Goal: Check status: Check status

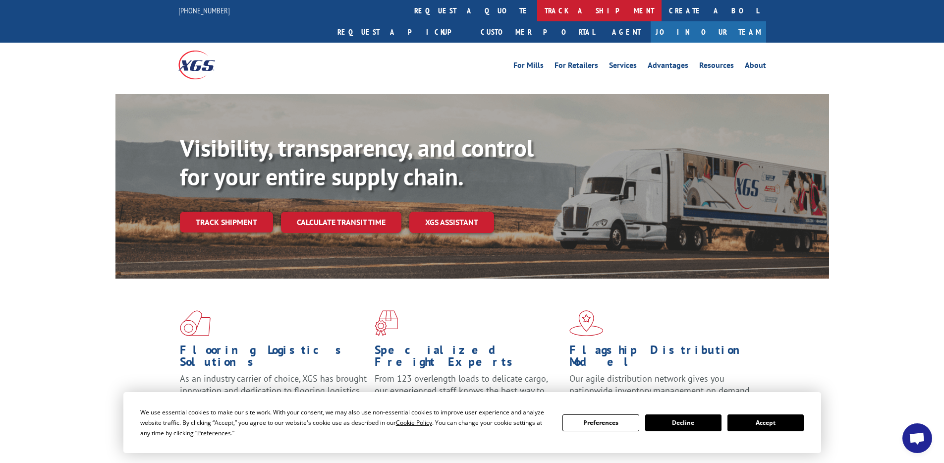
click at [537, 13] on link "track a shipment" at bounding box center [599, 10] width 124 height 21
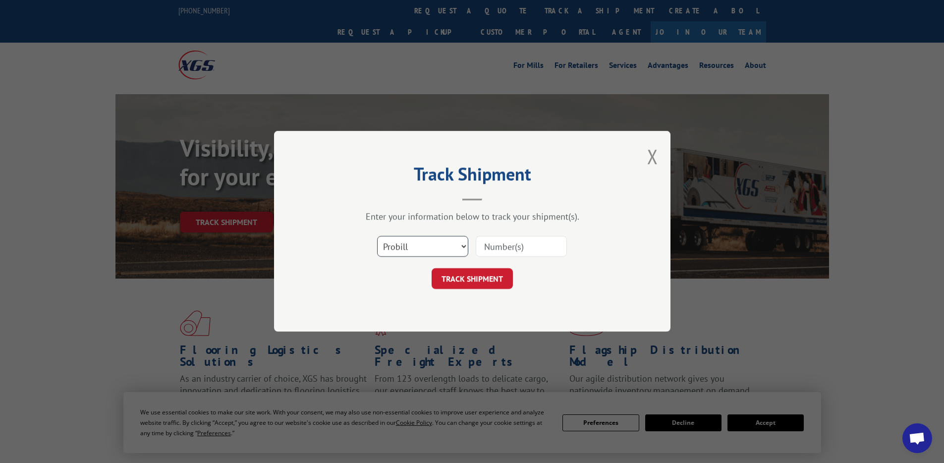
click at [437, 243] on select "Select category... Probill BOL PO" at bounding box center [422, 246] width 91 height 21
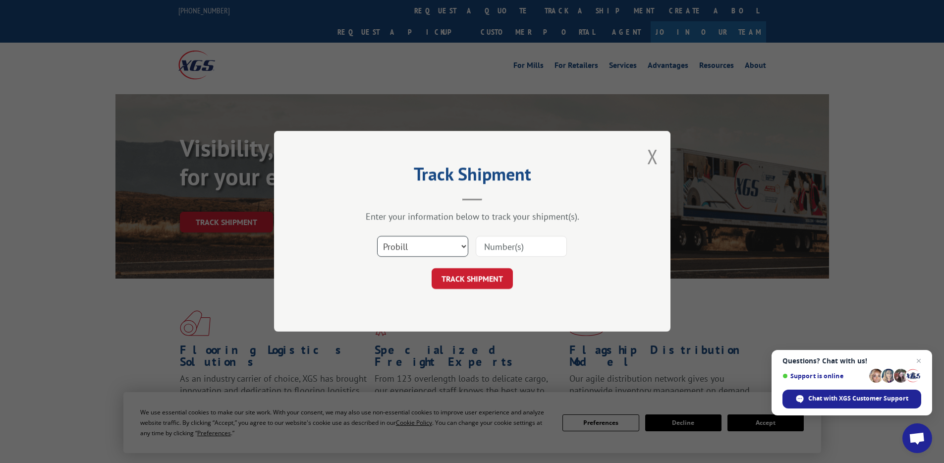
click at [377, 236] on select "Select category... Probill BOL PO" at bounding box center [422, 246] width 91 height 21
click at [521, 242] on input at bounding box center [521, 246] width 91 height 21
click at [442, 237] on select "Select category... Probill BOL PO" at bounding box center [422, 246] width 91 height 21
select select "bol"
click at [377, 236] on select "Select category... Probill BOL PO" at bounding box center [422, 246] width 91 height 21
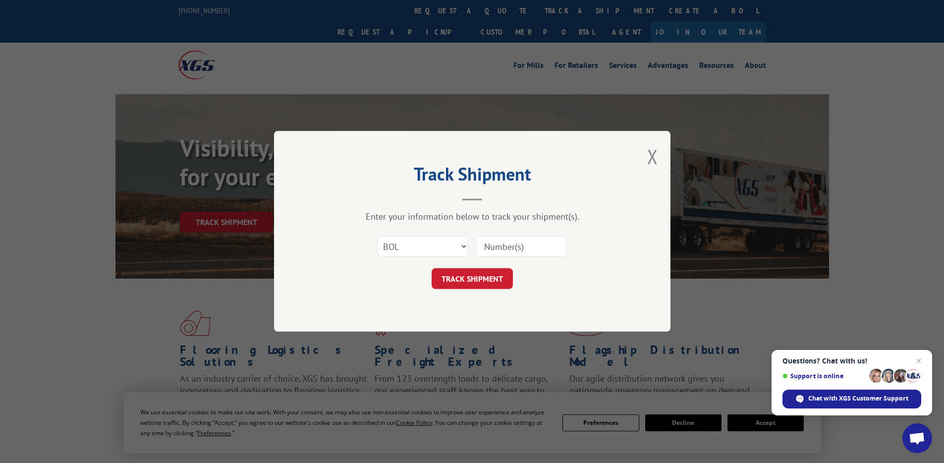
click at [528, 247] on input at bounding box center [521, 246] width 91 height 21
paste input "14598229"
type input "14598229"
click at [473, 281] on button "TRACK SHIPMENT" at bounding box center [472, 279] width 81 height 21
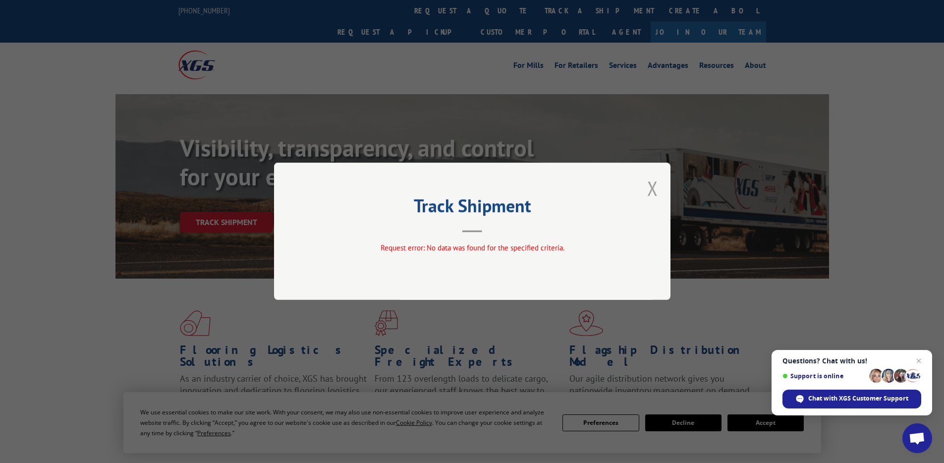
click at [652, 191] on button "Close modal" at bounding box center [652, 188] width 11 height 26
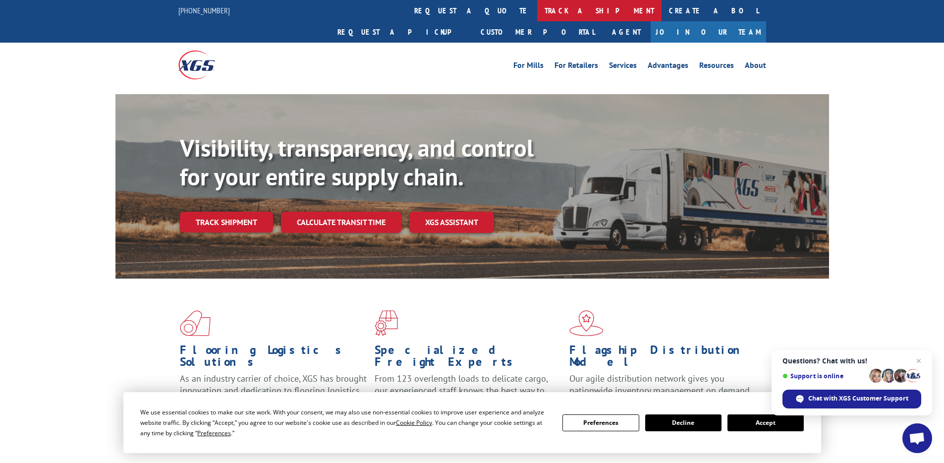
click at [537, 4] on link "track a shipment" at bounding box center [599, 10] width 124 height 21
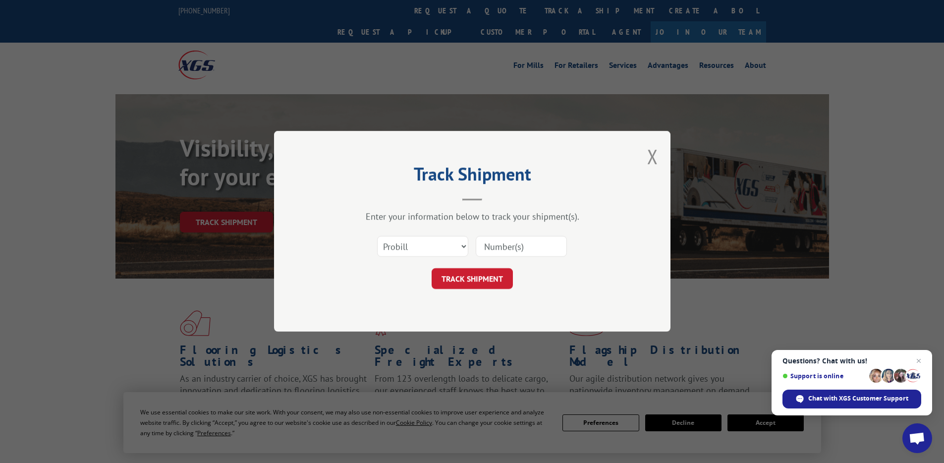
click at [467, 94] on div "Track Shipment Enter your information below to track your shipment(s). Select c…" at bounding box center [472, 231] width 944 height 463
click at [441, 250] on select "Select category... Probill BOL PO" at bounding box center [422, 246] width 91 height 21
click at [520, 250] on input at bounding box center [521, 246] width 91 height 21
type input "14429448"
click at [487, 285] on button "TRACK SHIPMENT" at bounding box center [472, 279] width 81 height 21
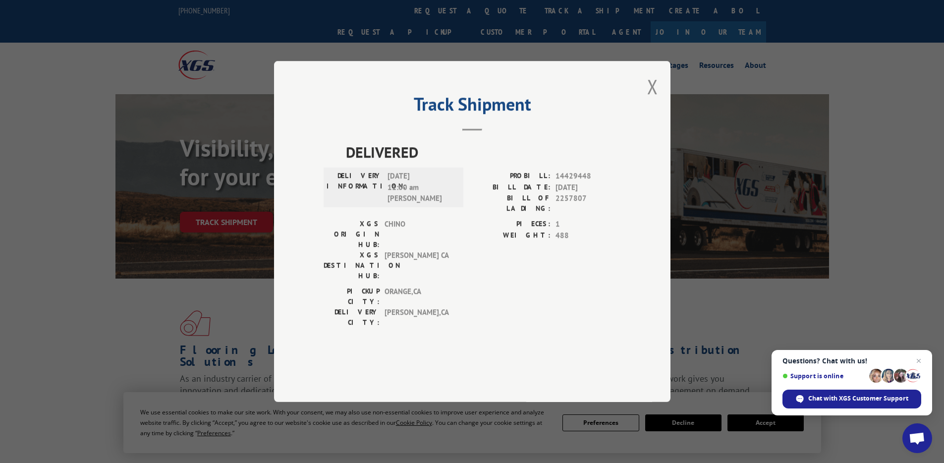
click at [646, 116] on div "Track Shipment DELIVERED DELIVERY INFORMATION: [DATE] 11:00 am [PERSON_NAME]: 1…" at bounding box center [472, 231] width 397 height 341
click at [652, 100] on button "Close modal" at bounding box center [652, 86] width 11 height 26
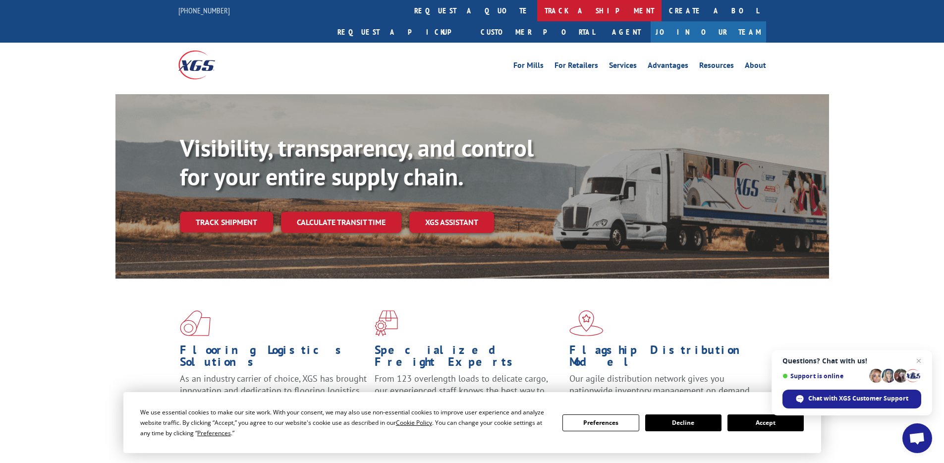
click at [537, 12] on link "track a shipment" at bounding box center [599, 10] width 124 height 21
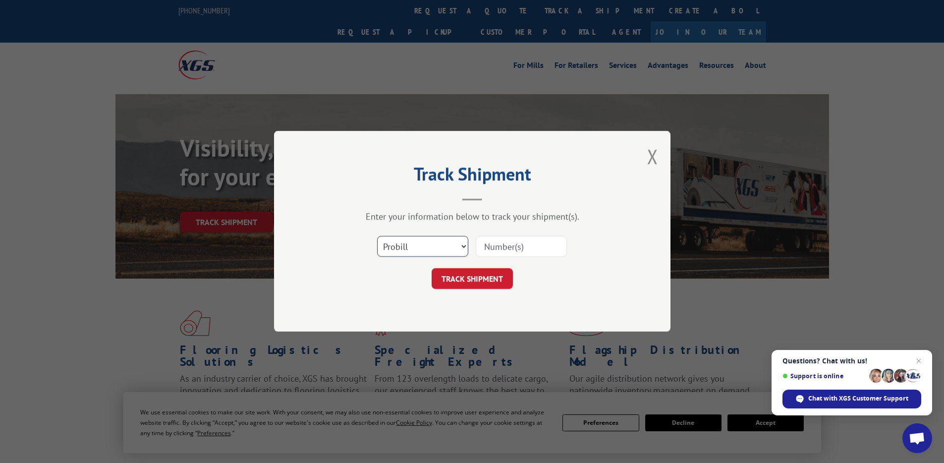
click at [436, 249] on select "Select category... Probill BOL PO" at bounding box center [422, 246] width 91 height 21
select select "bol"
click at [377, 236] on select "Select category... Probill BOL PO" at bounding box center [422, 246] width 91 height 21
click at [526, 246] on input at bounding box center [521, 246] width 91 height 21
type input "14429448"
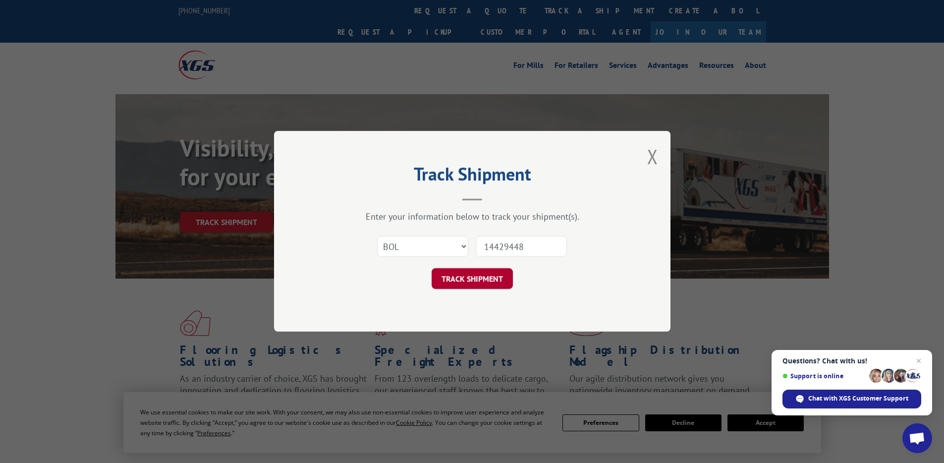
click at [481, 280] on button "TRACK SHIPMENT" at bounding box center [472, 279] width 81 height 21
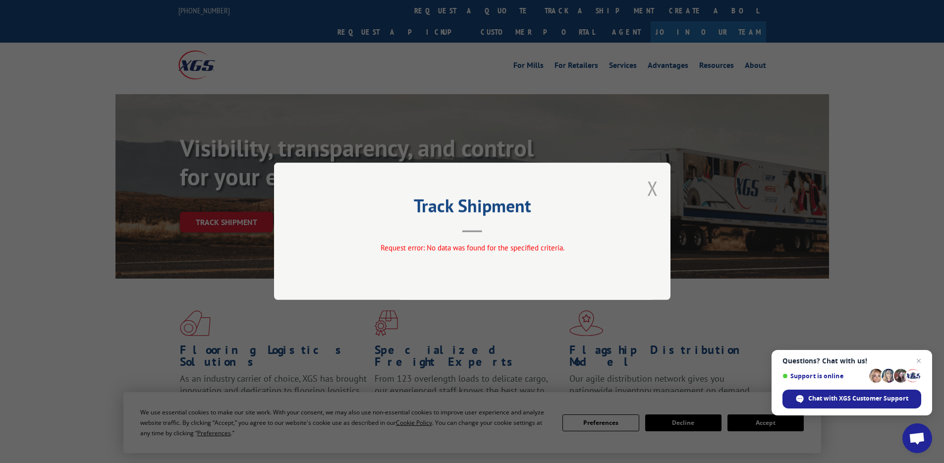
click at [653, 190] on button "Close modal" at bounding box center [652, 188] width 11 height 26
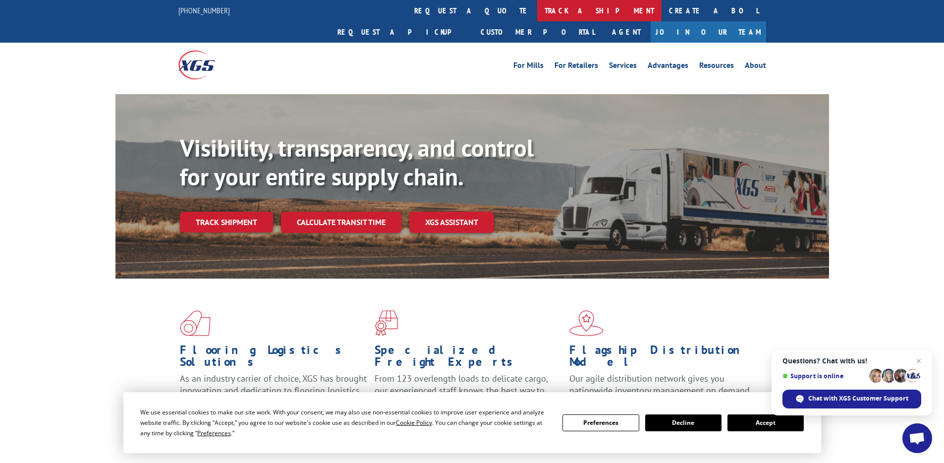
click at [537, 12] on link "track a shipment" at bounding box center [599, 10] width 124 height 21
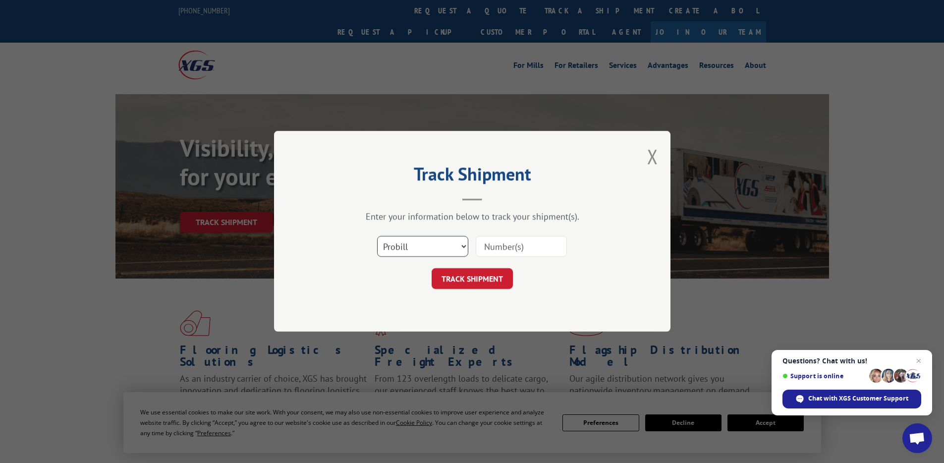
click at [410, 254] on select "Select category... Probill BOL PO" at bounding box center [422, 246] width 91 height 21
click at [377, 236] on select "Select category... Probill BOL PO" at bounding box center [422, 246] width 91 height 21
click at [495, 244] on input at bounding box center [521, 246] width 91 height 21
click at [432, 243] on select "Select category... Probill BOL PO" at bounding box center [422, 246] width 91 height 21
select select "probill"
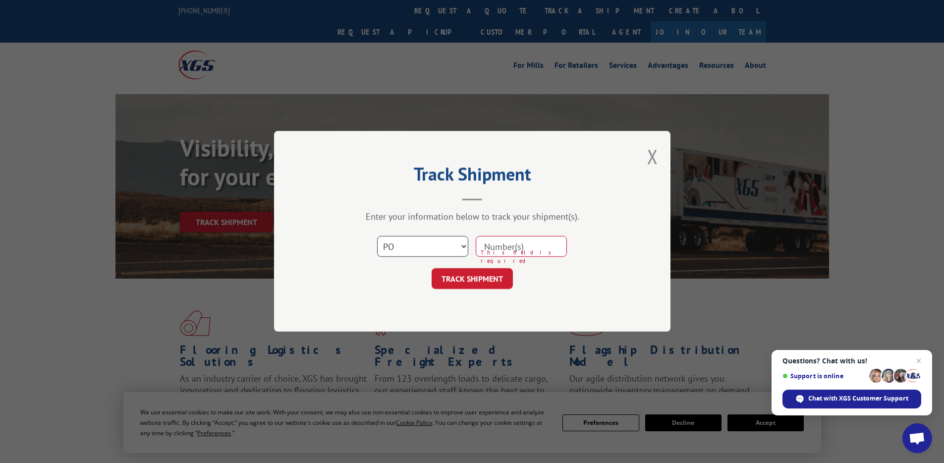
click at [377, 236] on select "Select category... Probill BOL PO" at bounding box center [422, 246] width 91 height 21
click at [530, 246] on input at bounding box center [521, 246] width 91 height 21
type input "14598229"
click at [469, 282] on button "TRACK SHIPMENT" at bounding box center [472, 279] width 81 height 21
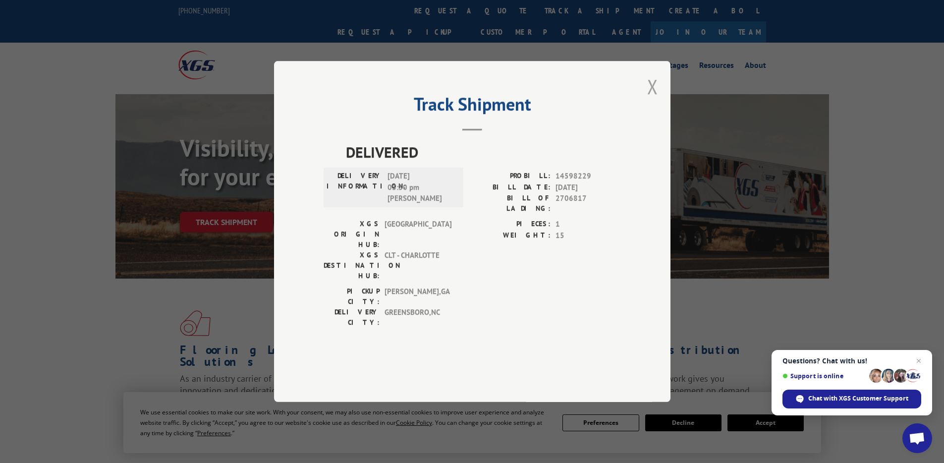
click at [655, 100] on button "Close modal" at bounding box center [652, 86] width 11 height 26
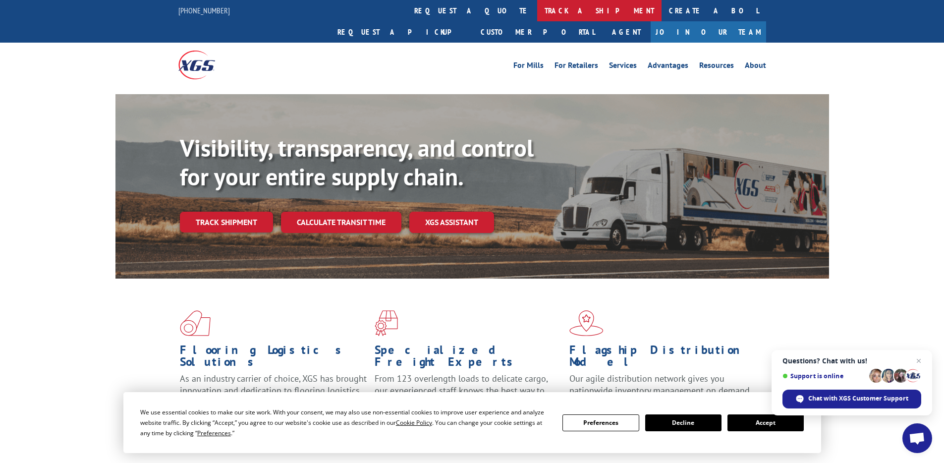
click at [537, 14] on link "track a shipment" at bounding box center [599, 10] width 124 height 21
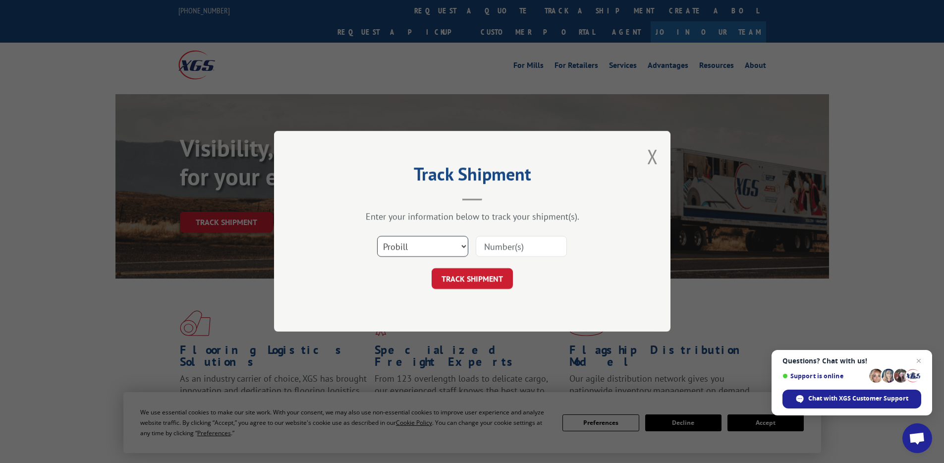
click at [438, 246] on select "Select category... Probill BOL PO" at bounding box center [422, 246] width 91 height 21
click at [377, 236] on select "Select category... Probill BOL PO" at bounding box center [422, 246] width 91 height 21
click at [521, 244] on input at bounding box center [521, 246] width 91 height 21
click at [414, 241] on select "Select category... Probill BOL PO" at bounding box center [422, 246] width 91 height 21
select select "po"
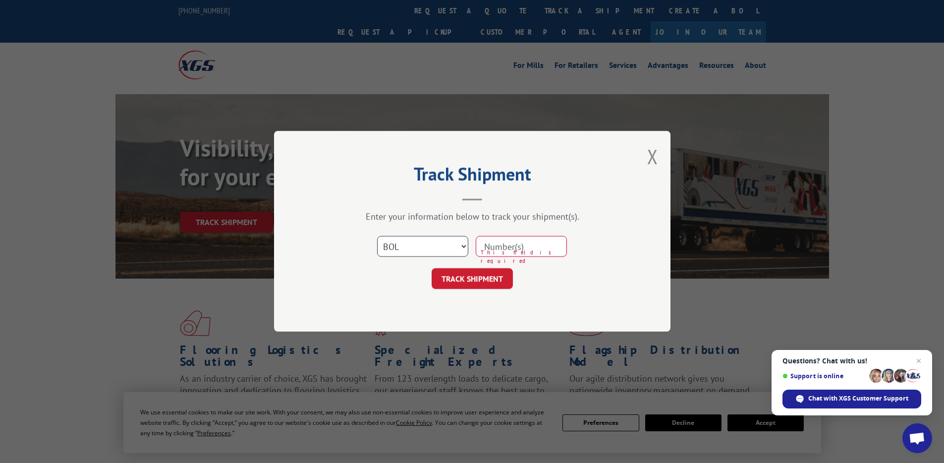
click at [377, 236] on select "Select category... Probill BOL PO" at bounding box center [422, 246] width 91 height 21
click at [505, 249] on input at bounding box center [521, 246] width 91 height 21
type input "16439762"
click at [506, 278] on button "TRACK SHIPMENT" at bounding box center [472, 279] width 81 height 21
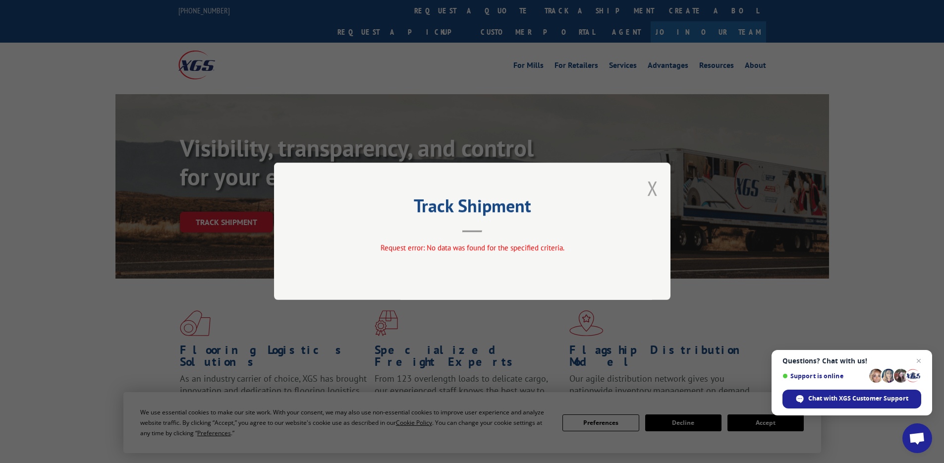
click at [648, 188] on button "Close modal" at bounding box center [652, 188] width 11 height 26
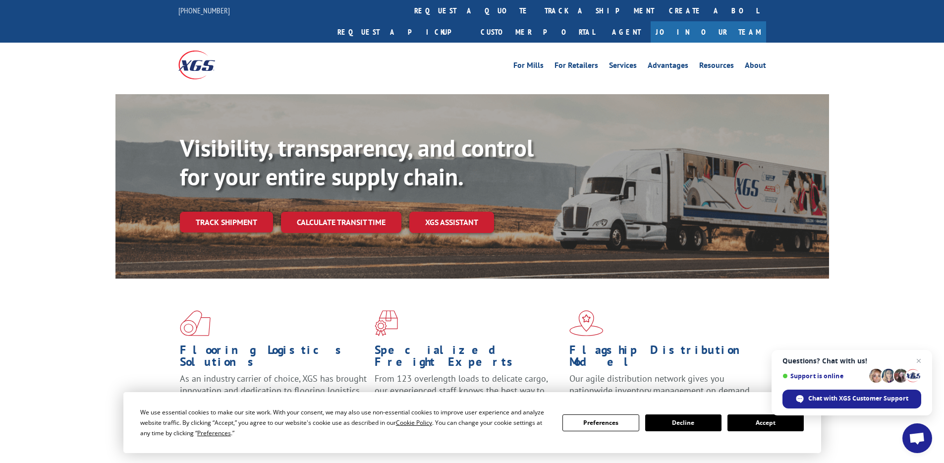
click at [437, 58] on div "For [PERSON_NAME] For Retailers Services Advantages Resources About For [PERSON…" at bounding box center [545, 65] width 441 height 15
click at [537, 19] on link "track a shipment" at bounding box center [599, 10] width 124 height 21
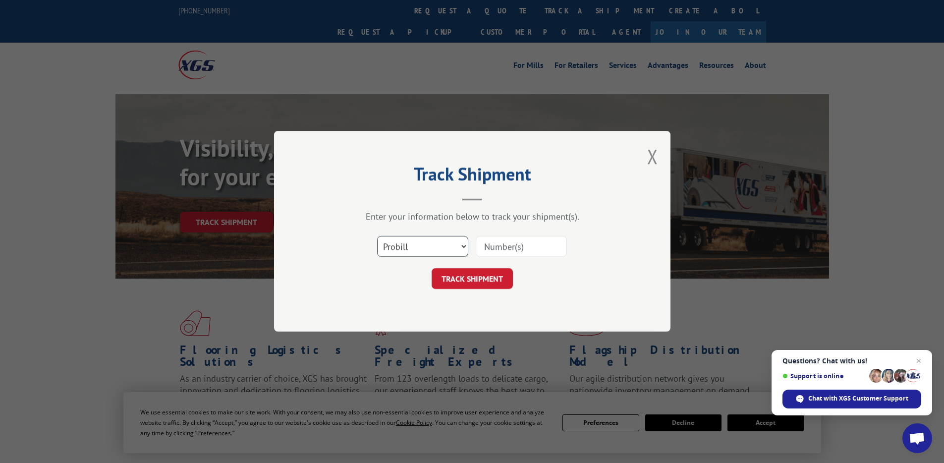
click at [440, 256] on select "Select category... Probill BOL PO" at bounding box center [422, 246] width 91 height 21
click at [512, 247] on input at bounding box center [521, 246] width 91 height 21
paste input "T1582707"
type input "T1582707"
click at [489, 282] on button "TRACK SHIPMENT" at bounding box center [472, 279] width 81 height 21
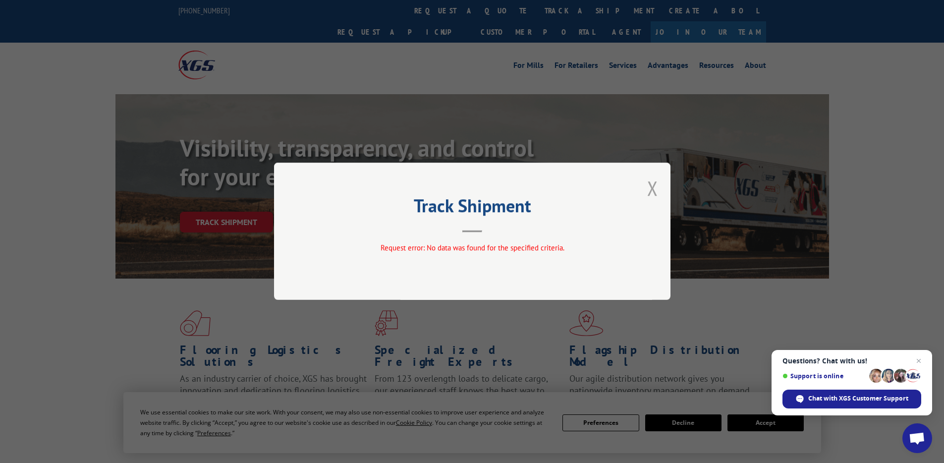
click at [650, 188] on button "Close modal" at bounding box center [652, 188] width 11 height 26
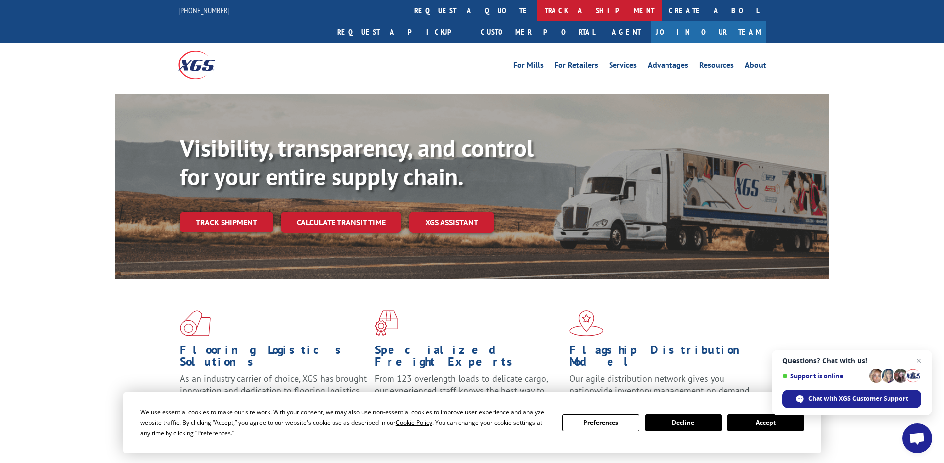
click at [537, 12] on link "track a shipment" at bounding box center [599, 10] width 124 height 21
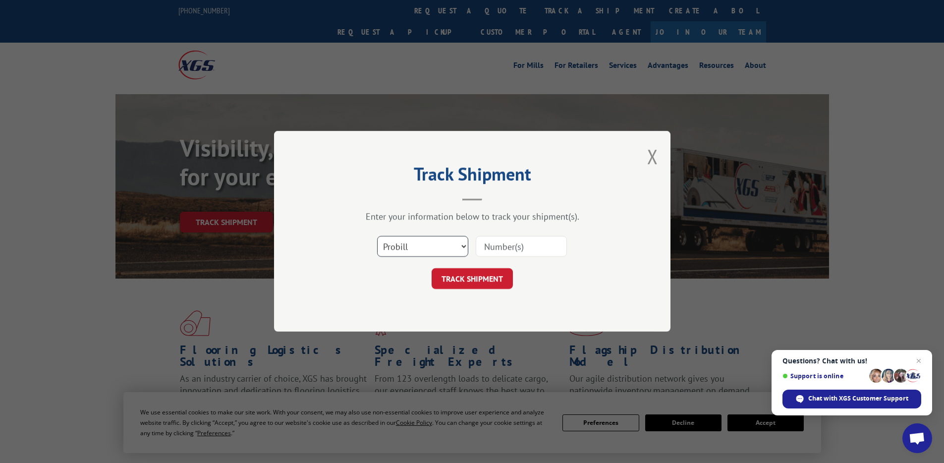
click at [422, 252] on select "Select category... Probill BOL PO" at bounding box center [422, 246] width 91 height 21
select select "bol"
click at [377, 236] on select "Select category... Probill BOL PO" at bounding box center [422, 246] width 91 height 21
click at [504, 244] on input at bounding box center [521, 246] width 91 height 21
paste input "T1582707"
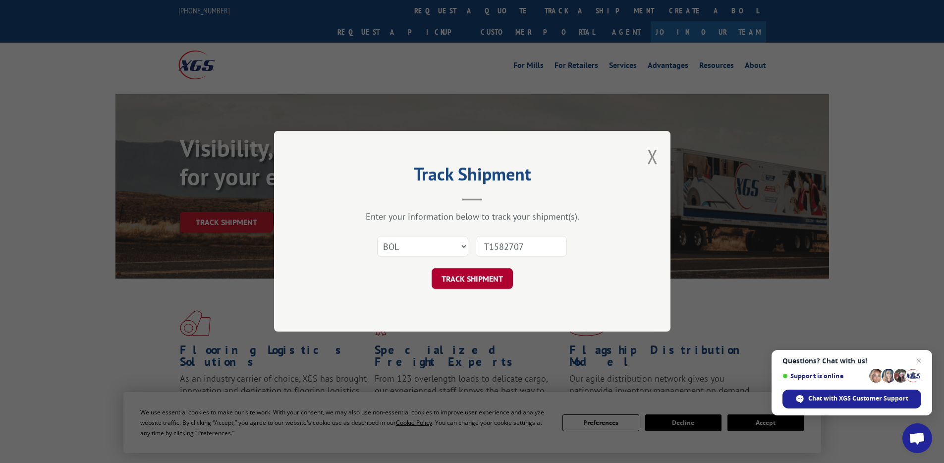
type input "T1582707"
click at [473, 283] on button "TRACK SHIPMENT" at bounding box center [472, 279] width 81 height 21
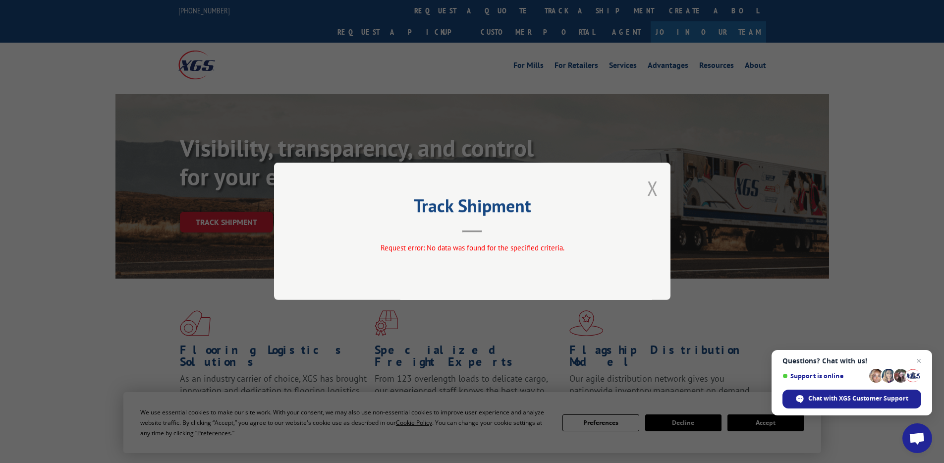
click at [653, 183] on button "Close modal" at bounding box center [652, 188] width 11 height 26
